Goal: Check status

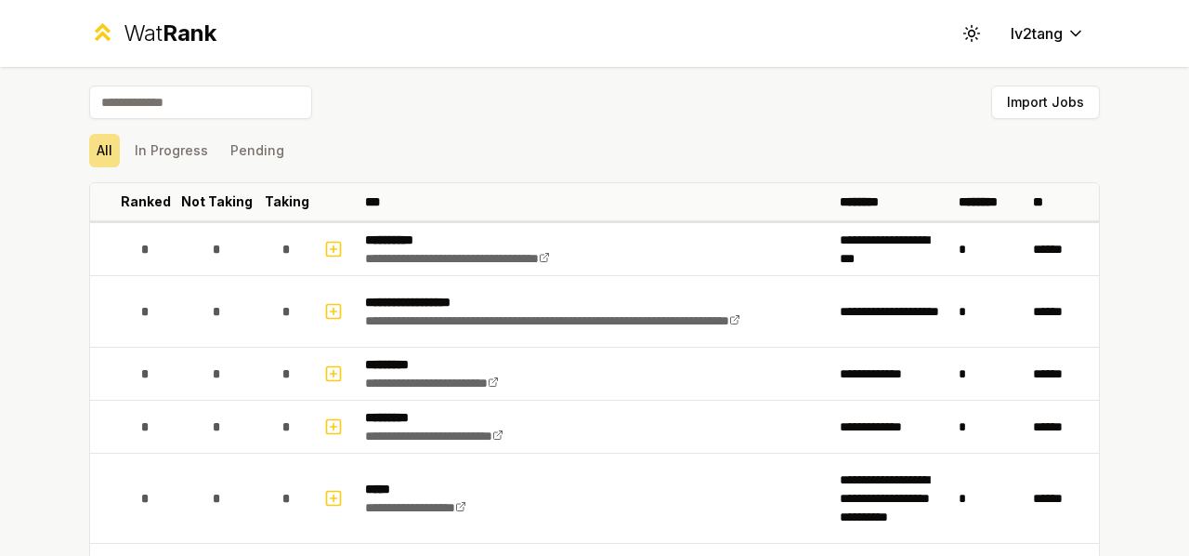
click at [162, 127] on div "All In Progress Pending" at bounding box center [594, 150] width 1011 height 48
click at [163, 132] on div "All In Progress Pending" at bounding box center [594, 150] width 1011 height 48
click at [173, 143] on button "In Progress" at bounding box center [171, 150] width 88 height 33
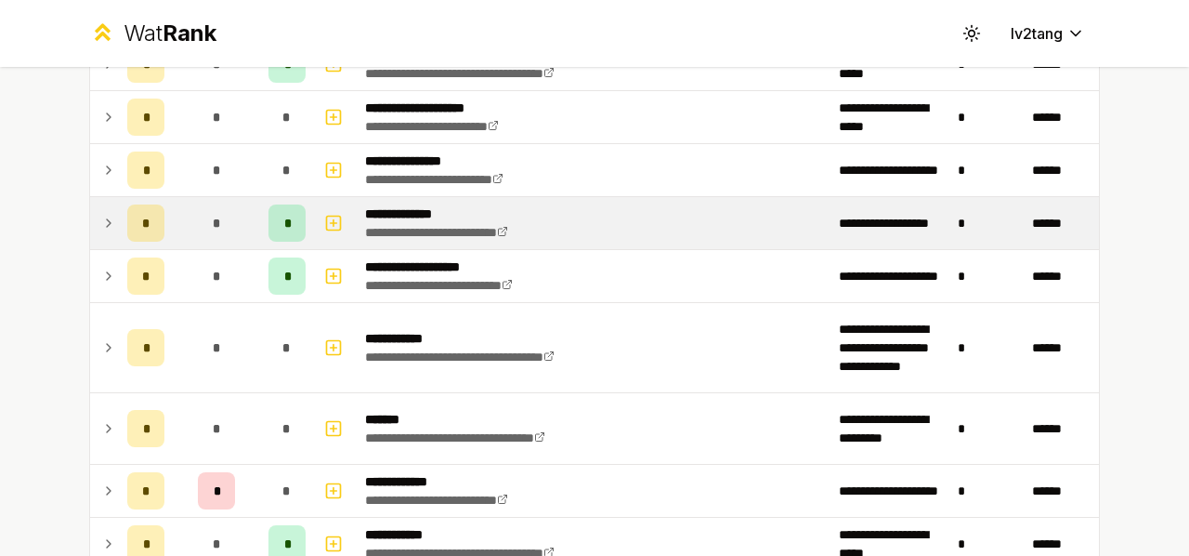
scroll to position [93, 0]
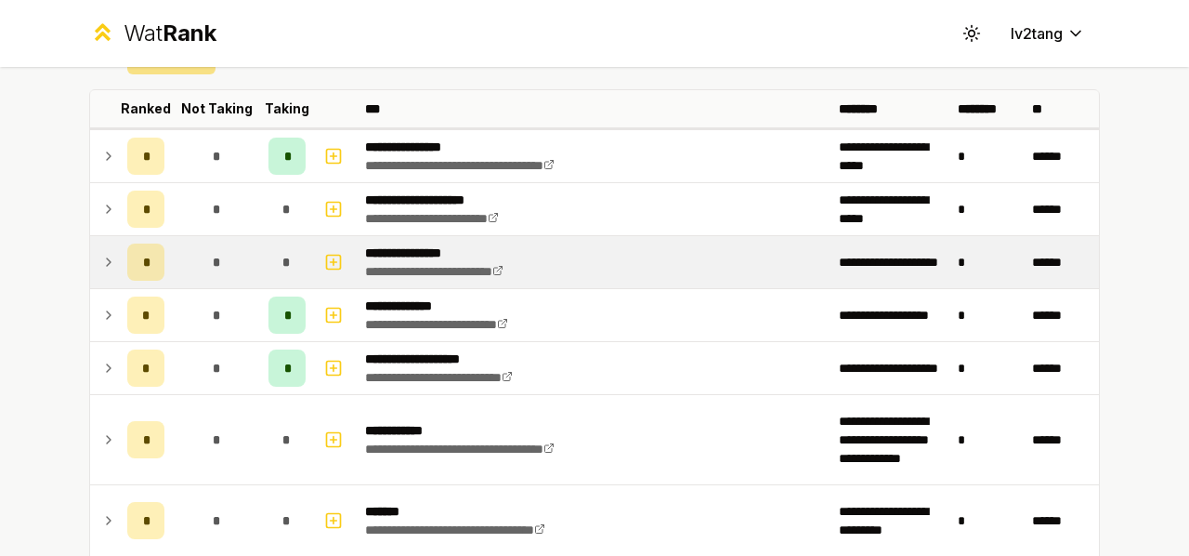
click at [106, 260] on icon at bounding box center [108, 262] width 15 height 22
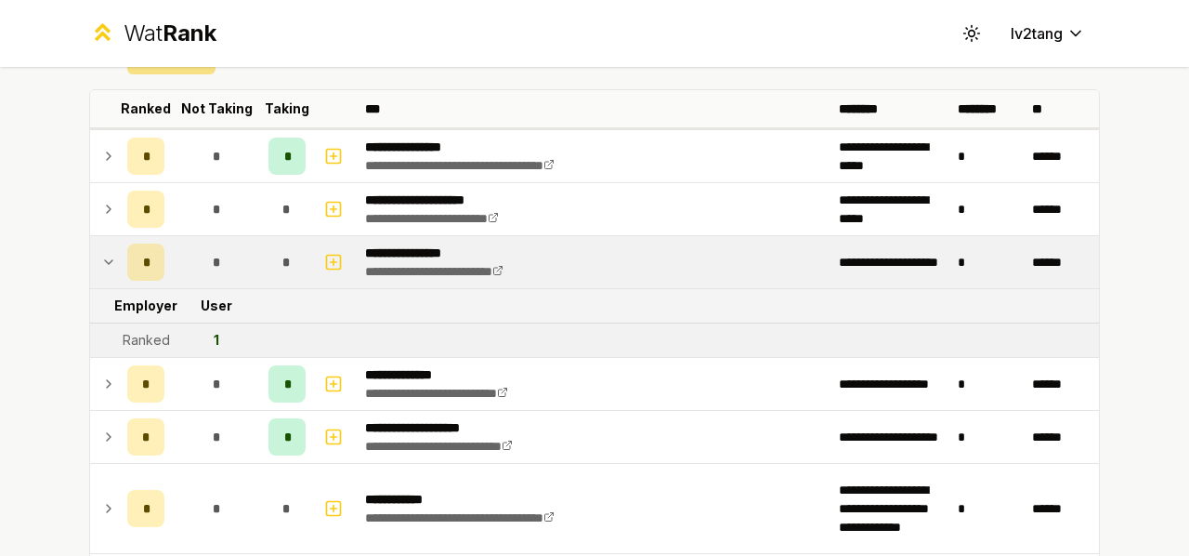
click at [105, 260] on icon at bounding box center [108, 262] width 7 height 4
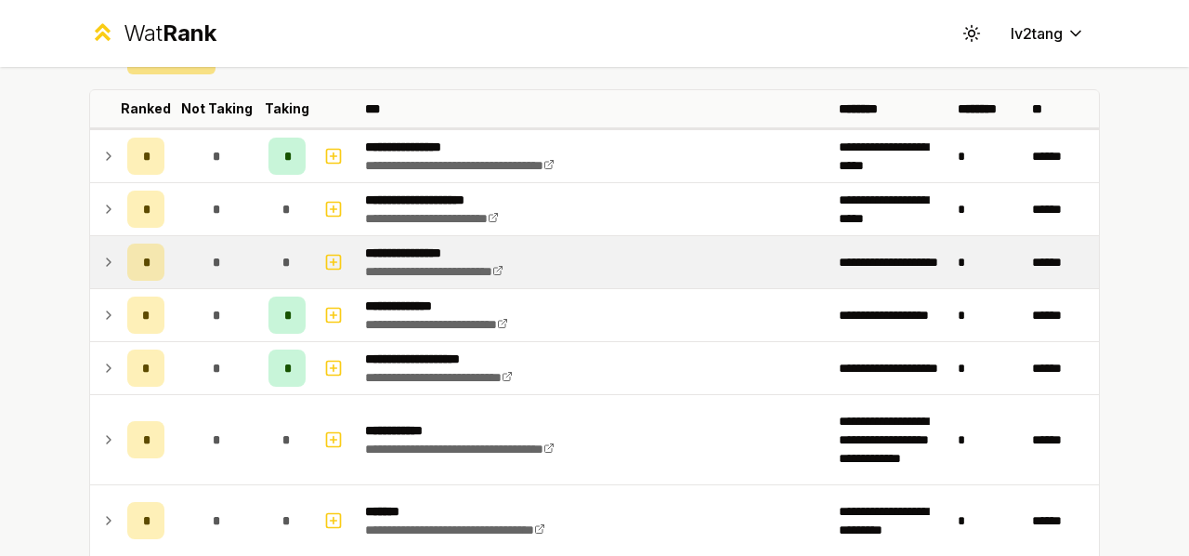
click at [101, 260] on icon at bounding box center [108, 262] width 15 height 22
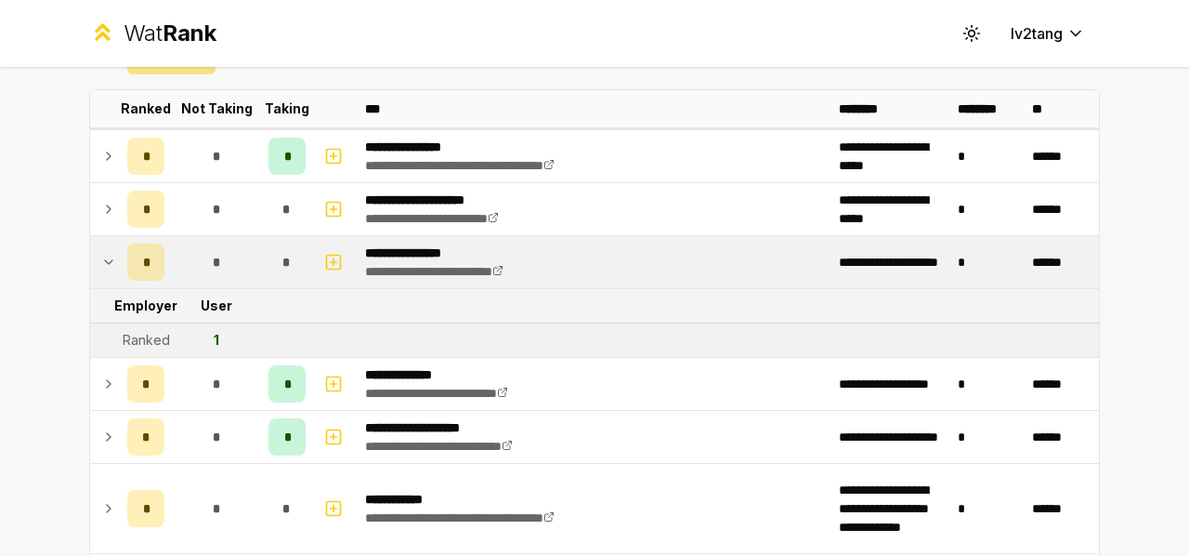
click at [105, 260] on icon at bounding box center [108, 262] width 7 height 4
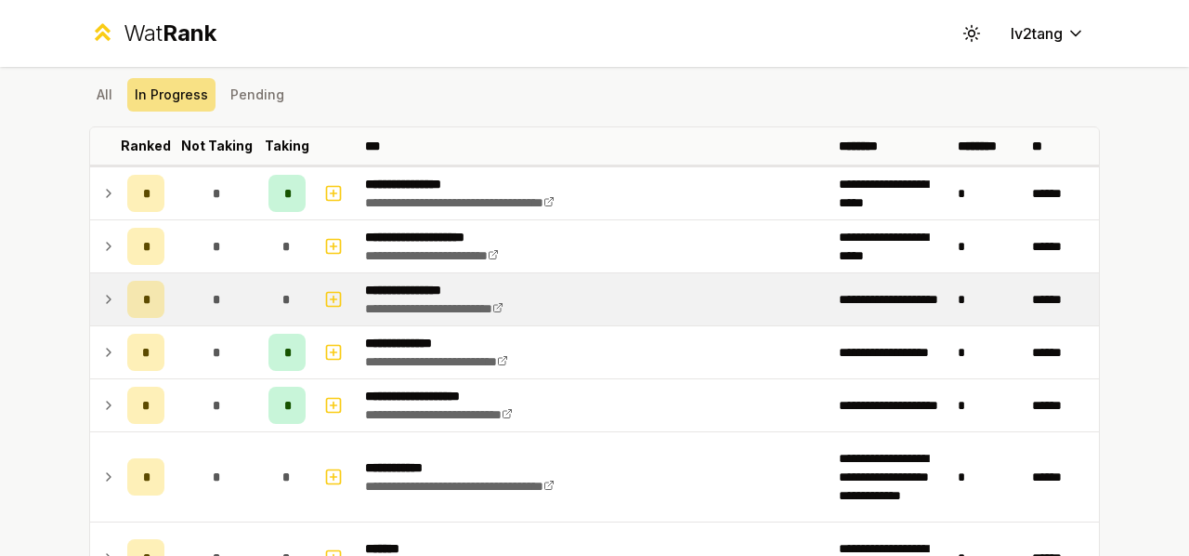
scroll to position [0, 0]
